Goal: Information Seeking & Learning: Learn about a topic

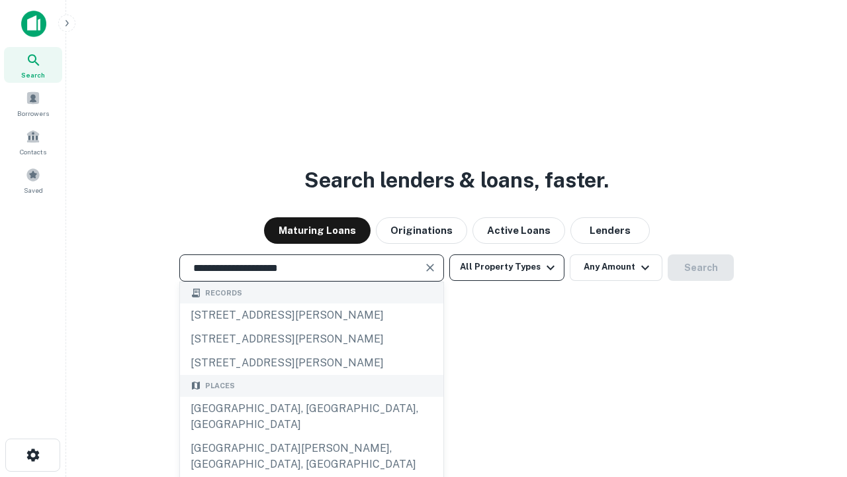
click at [311, 436] on div "[GEOGRAPHIC_DATA], [GEOGRAPHIC_DATA], [GEOGRAPHIC_DATA]" at bounding box center [311, 416] width 263 height 40
click at [507, 267] on button "All Property Types" at bounding box center [506, 267] width 115 height 26
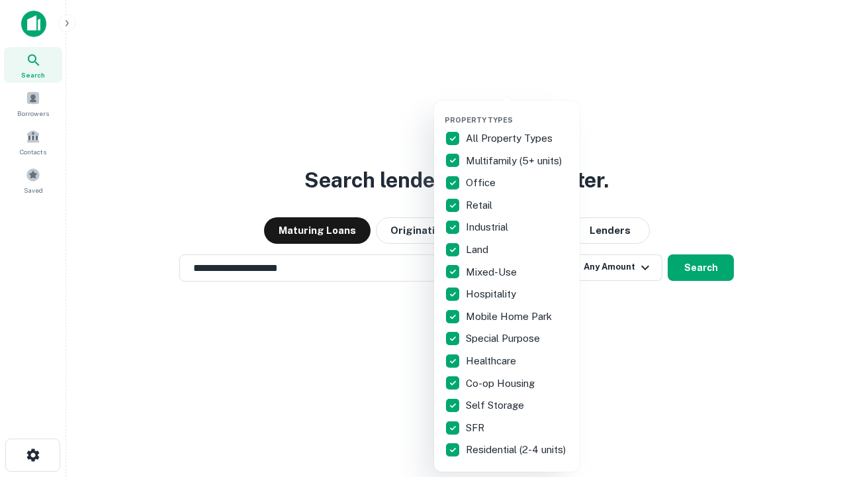
type input "**********"
click at [518, 111] on button "button" at bounding box center [518, 111] width 146 height 1
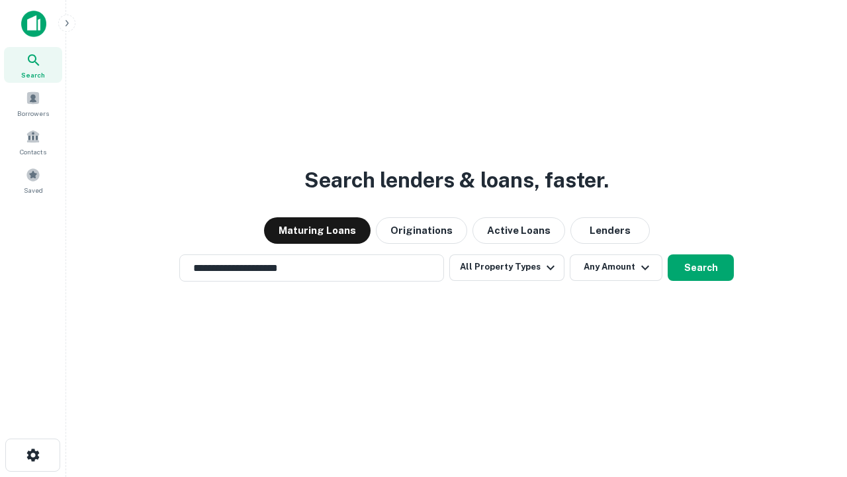
scroll to position [21, 0]
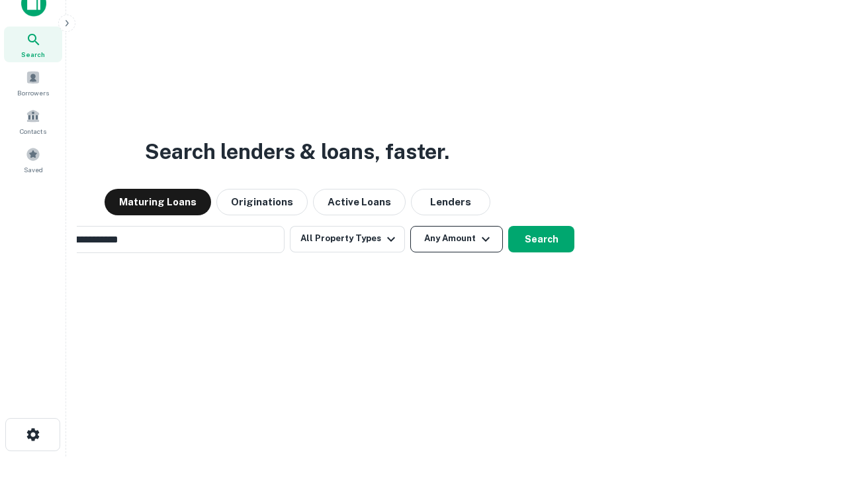
click at [410, 226] on button "Any Amount" at bounding box center [456, 239] width 93 height 26
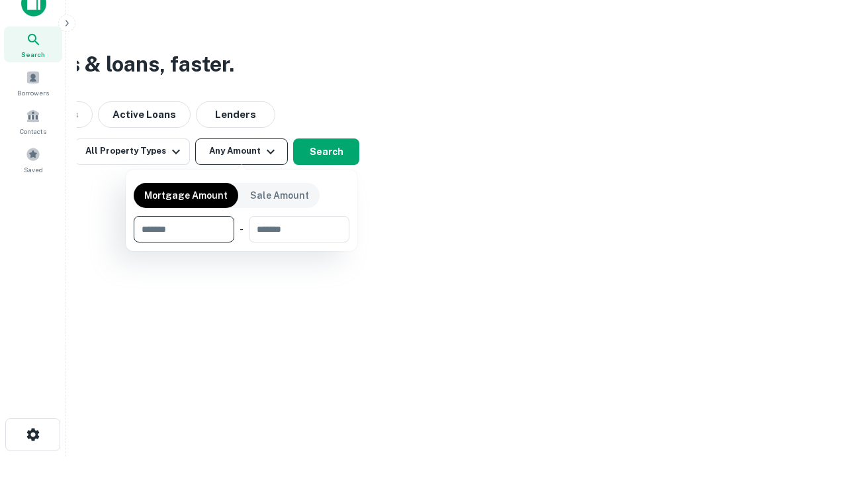
scroll to position [21, 0]
type input "*******"
click at [242, 242] on button "button" at bounding box center [242, 242] width 216 height 1
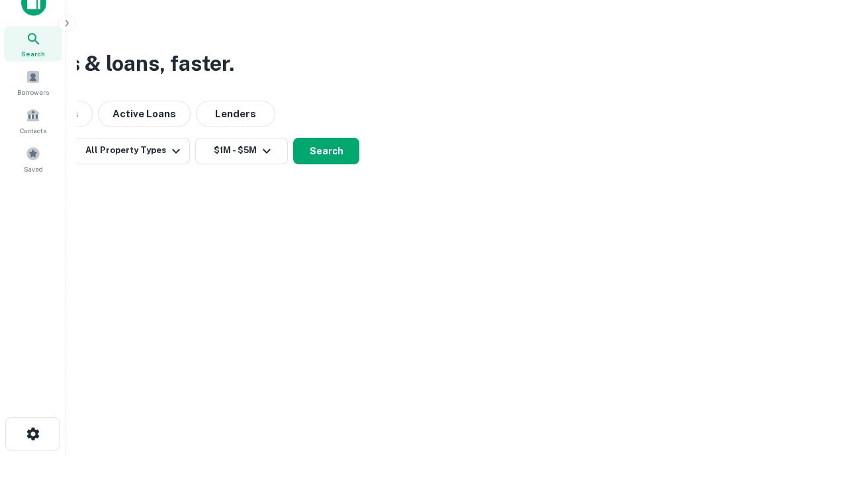
scroll to position [8, 244]
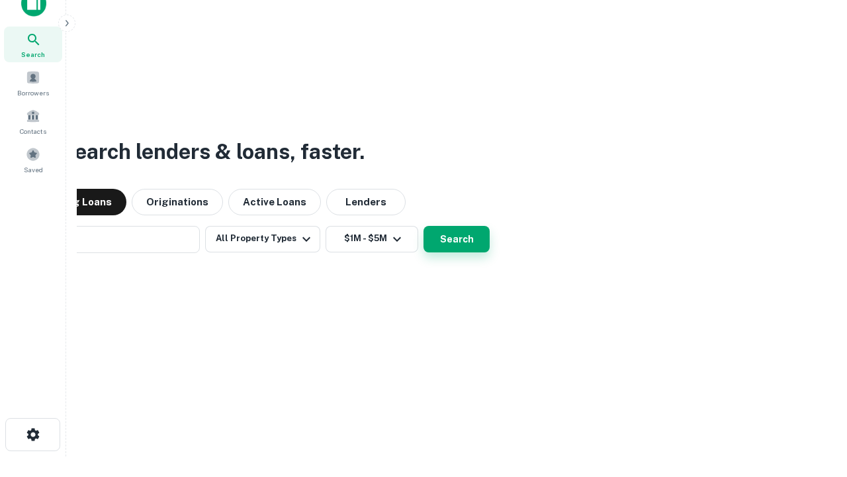
click at [424, 226] on button "Search" at bounding box center [457, 239] width 66 height 26
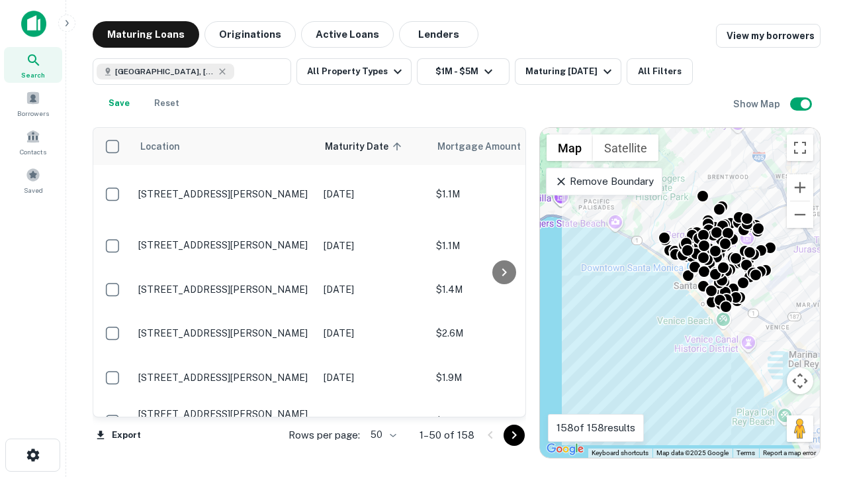
click at [381, 434] on body "Search Borrowers Contacts Saved Maturing Loans Originations Active Loans Lender…" at bounding box center [423, 238] width 847 height 477
click at [382, 401] on li "25" at bounding box center [382, 401] width 38 height 24
